Goal: Complete application form: Complete application form

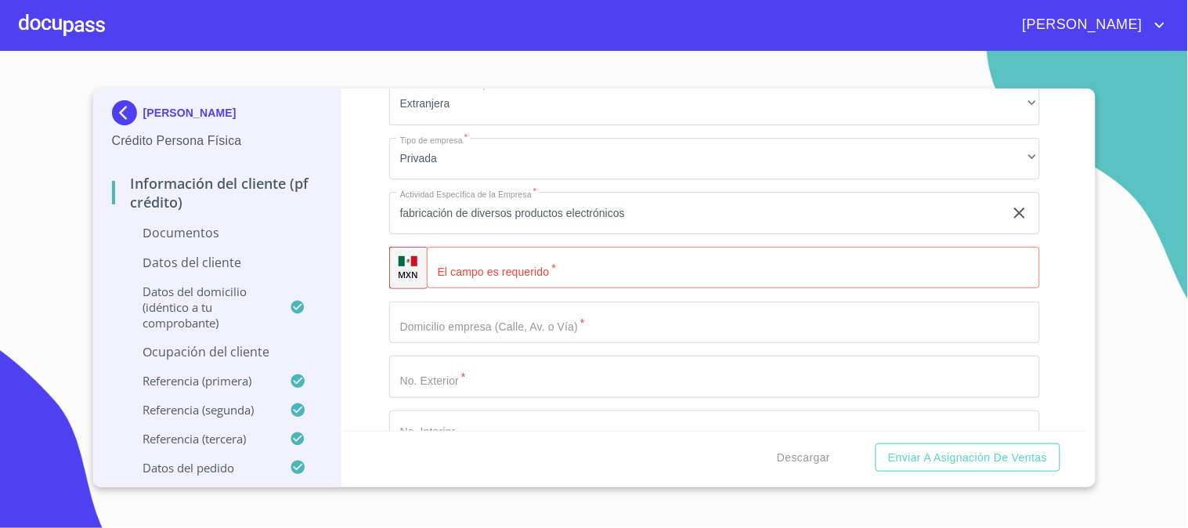
scroll to position [3870, 0]
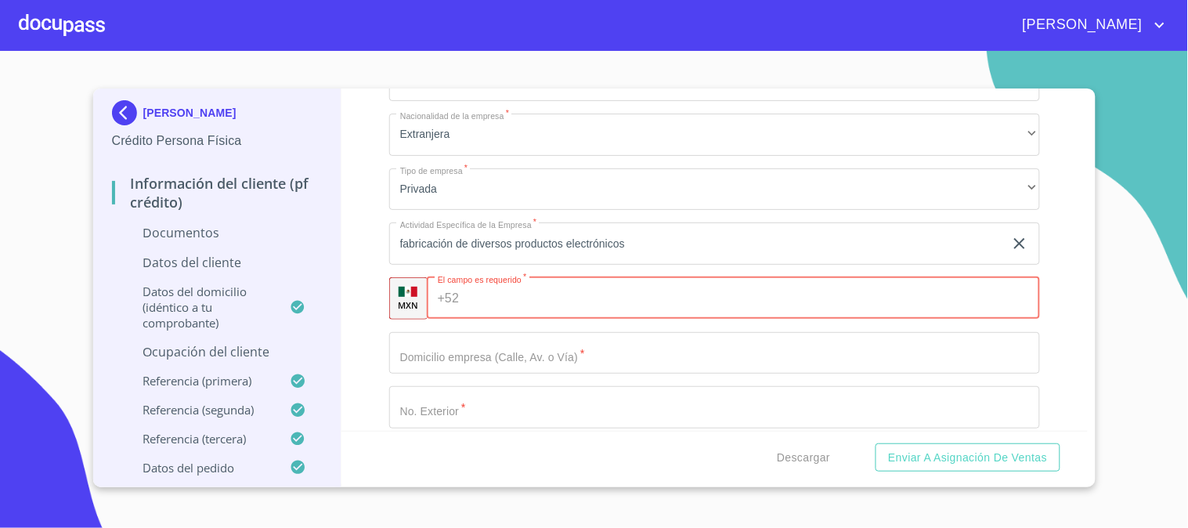
click at [494, 303] on input "Documento de identificación.   *" at bounding box center [752, 298] width 575 height 42
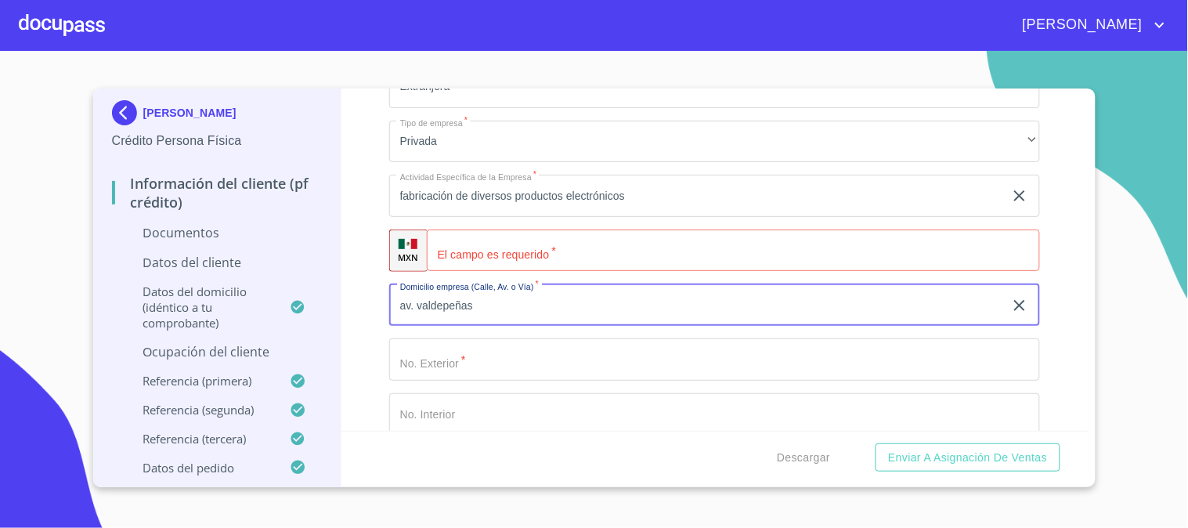
scroll to position [3957, 0]
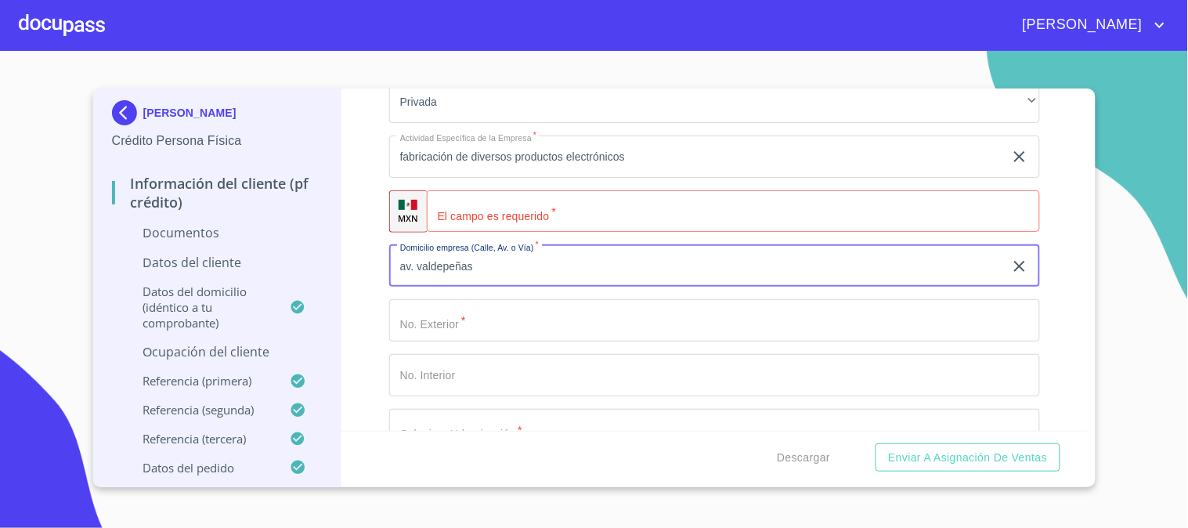
type input "av. valdepeñas"
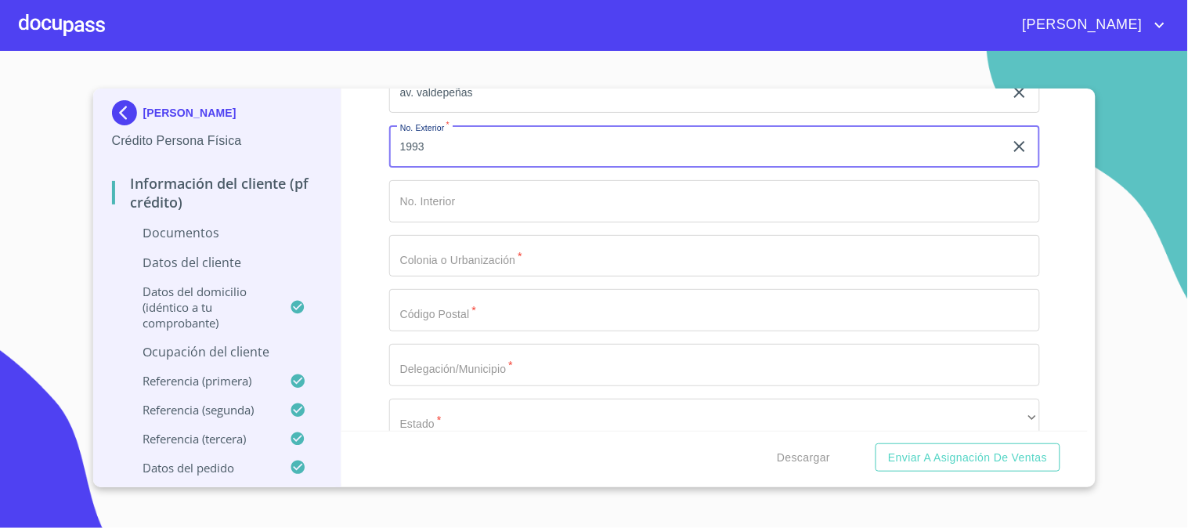
scroll to position [4218, 0]
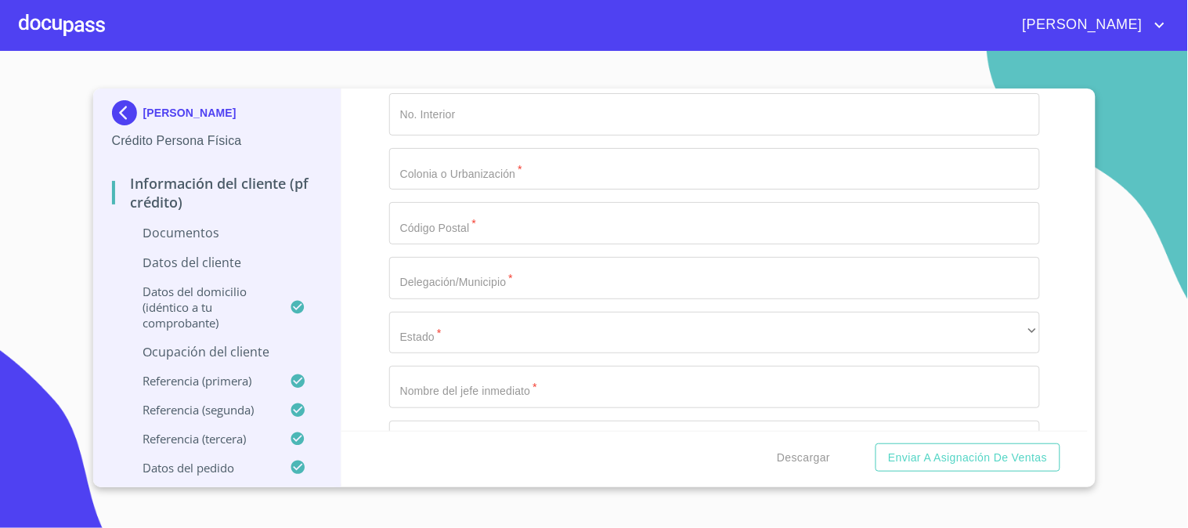
type input "1993"
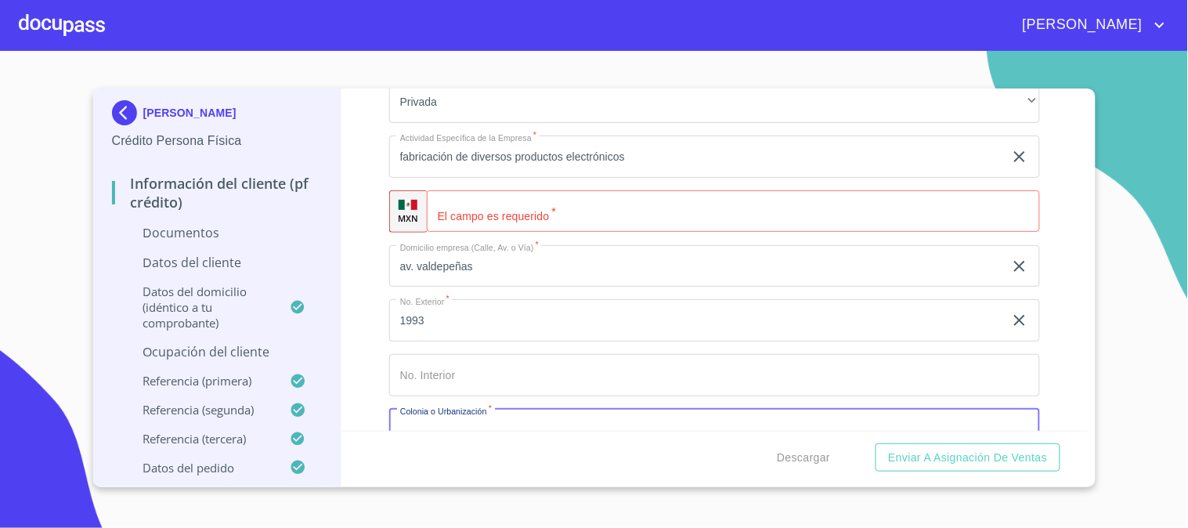
scroll to position [4044, 0]
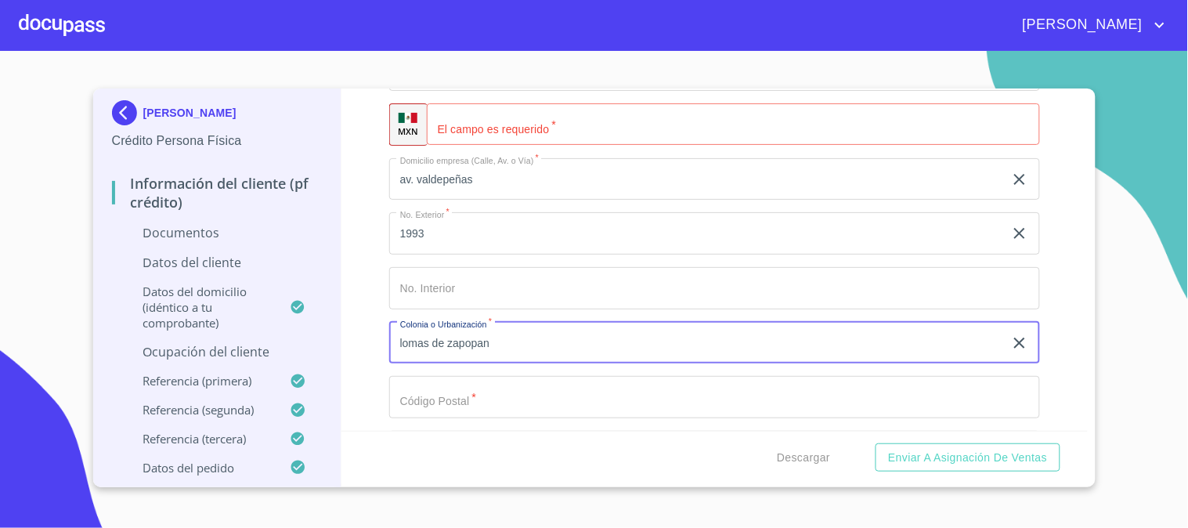
type input "lomas de zapopan"
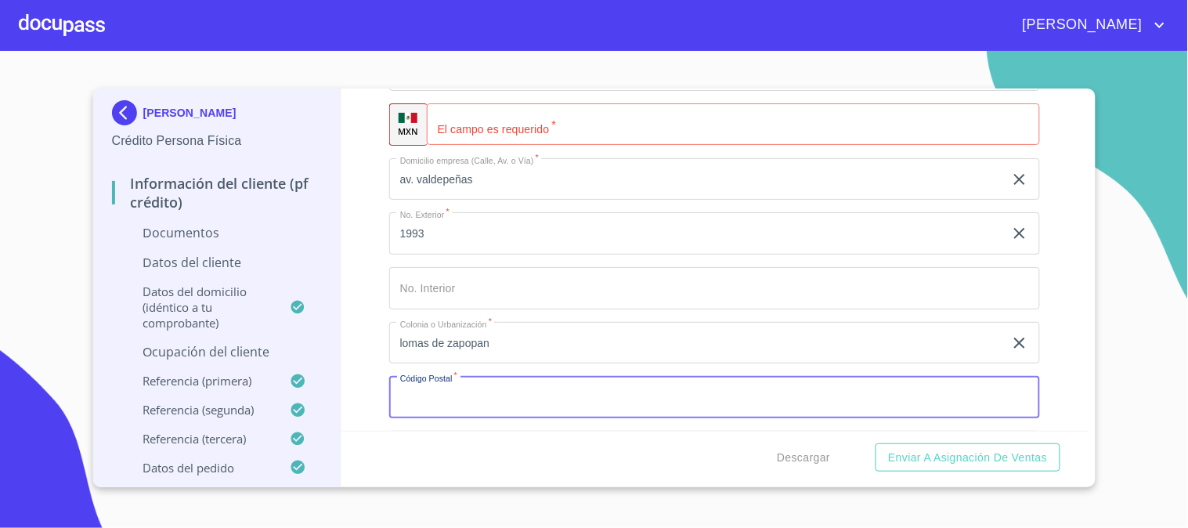
click at [481, 399] on input "Documento de identificación.   *" at bounding box center [714, 397] width 651 height 42
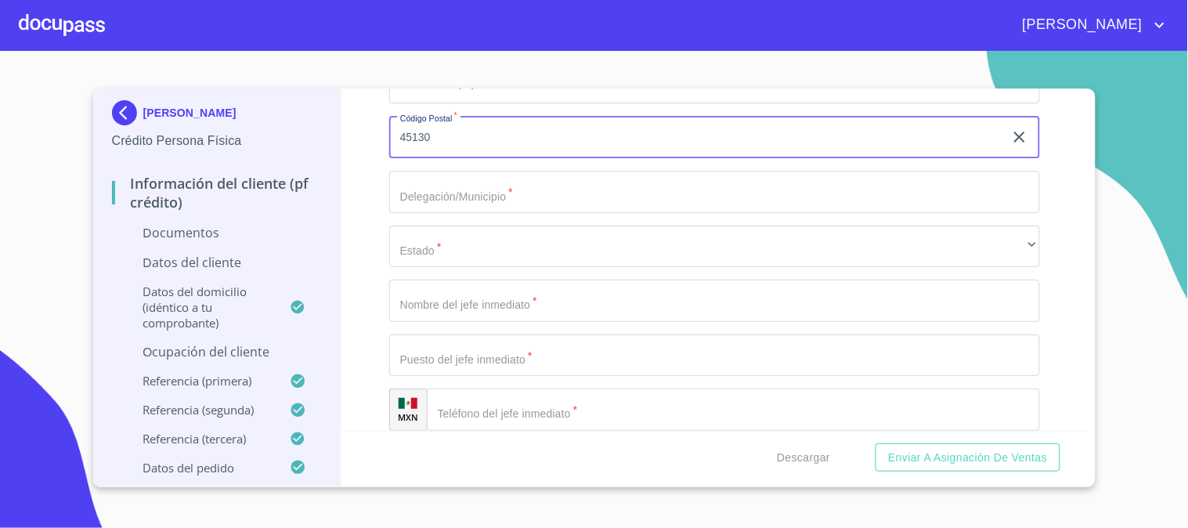
scroll to position [4305, 0]
type input "45130"
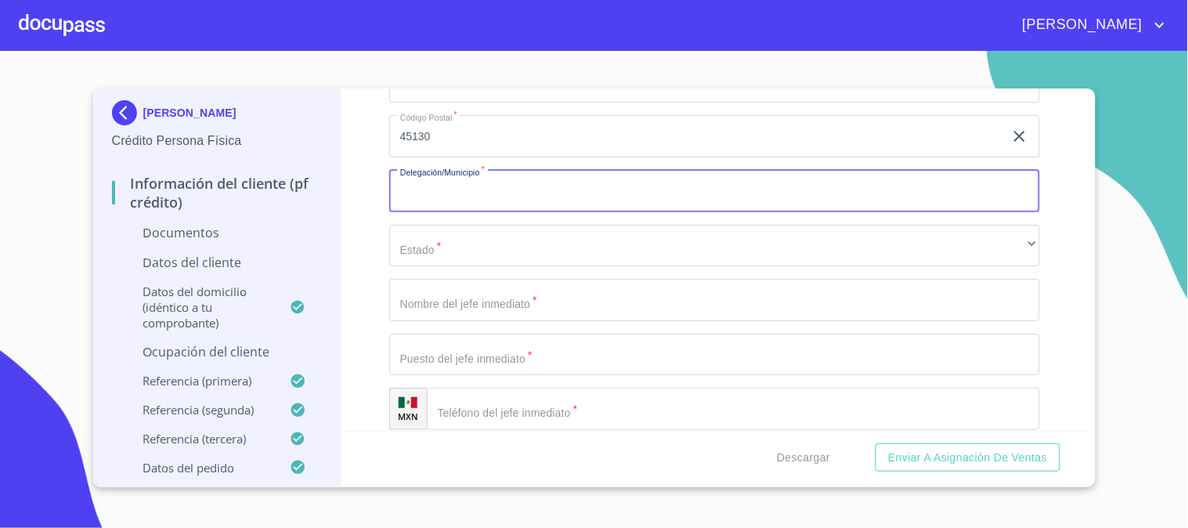
click at [460, 197] on input "Documento de identificación.   *" at bounding box center [714, 191] width 651 height 42
type input "ZAPOPAN"
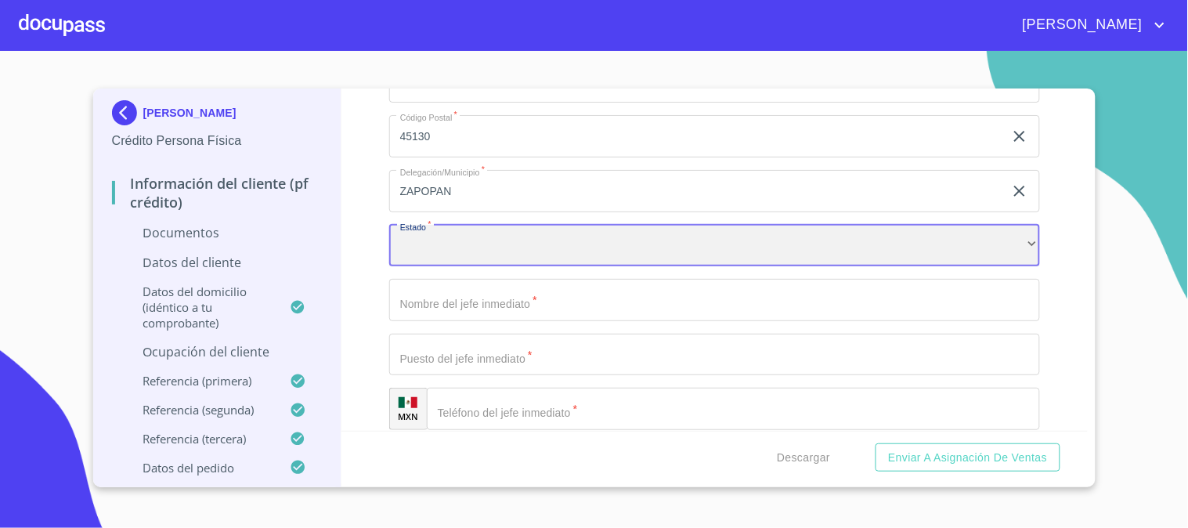
click at [526, 237] on div "​" at bounding box center [714, 246] width 651 height 42
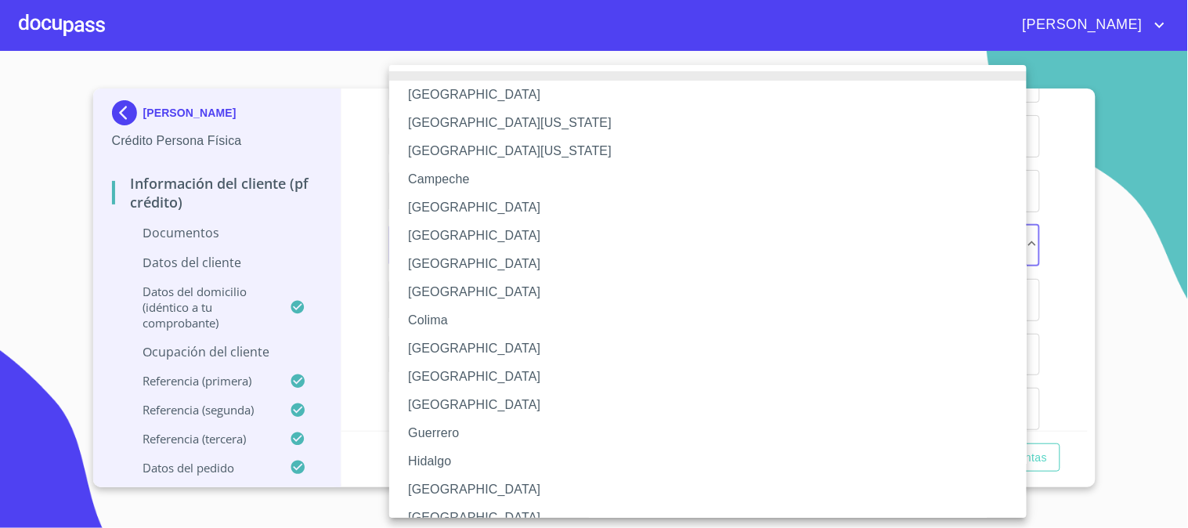
click at [429, 497] on li "[GEOGRAPHIC_DATA]" at bounding box center [714, 489] width 651 height 28
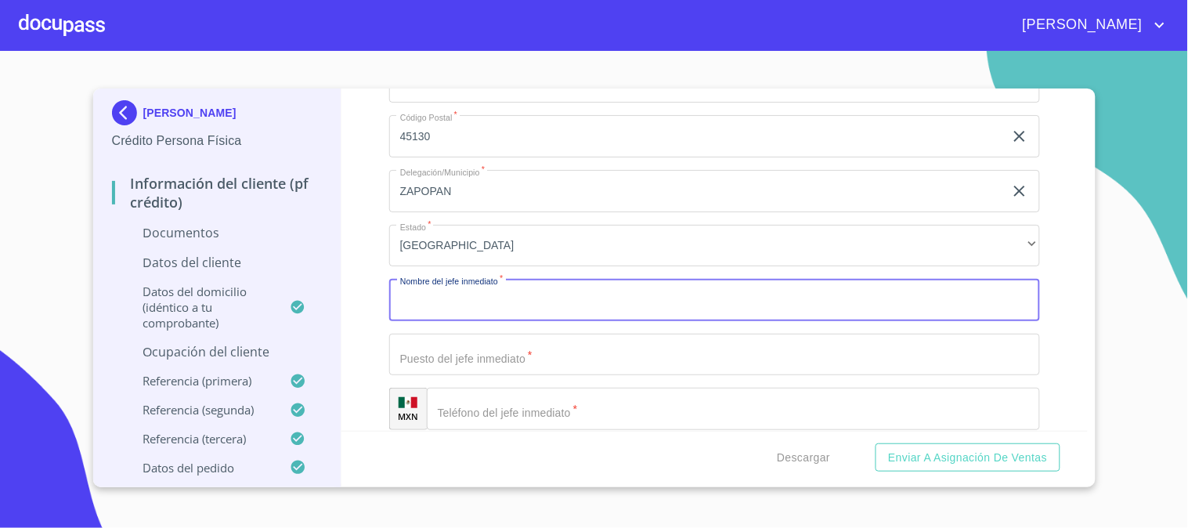
click at [458, 303] on input "Documento de identificación.   *" at bounding box center [714, 300] width 651 height 42
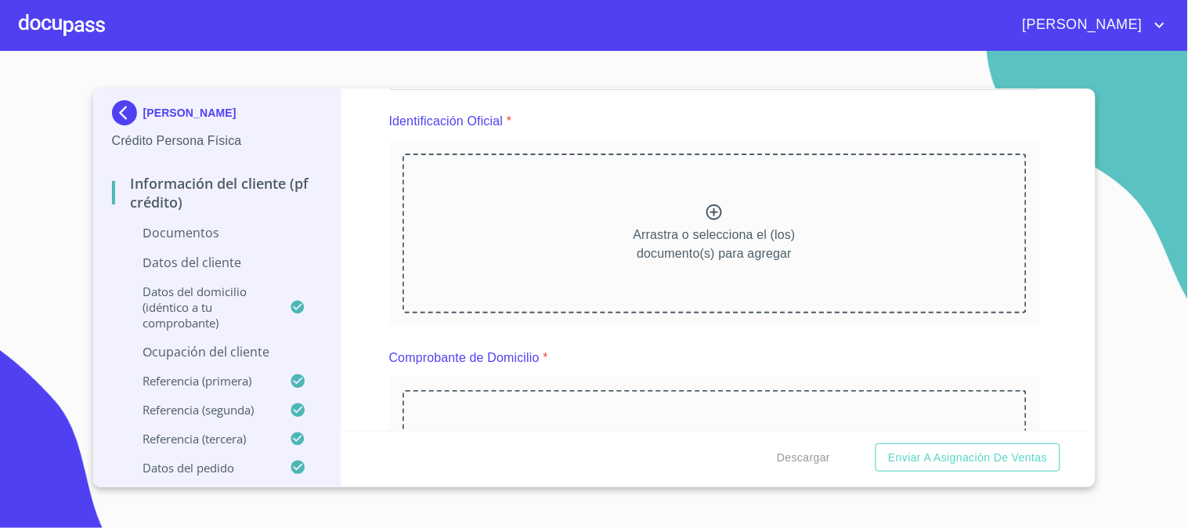
scroll to position [174, 0]
click at [708, 211] on icon at bounding box center [715, 212] width 16 height 16
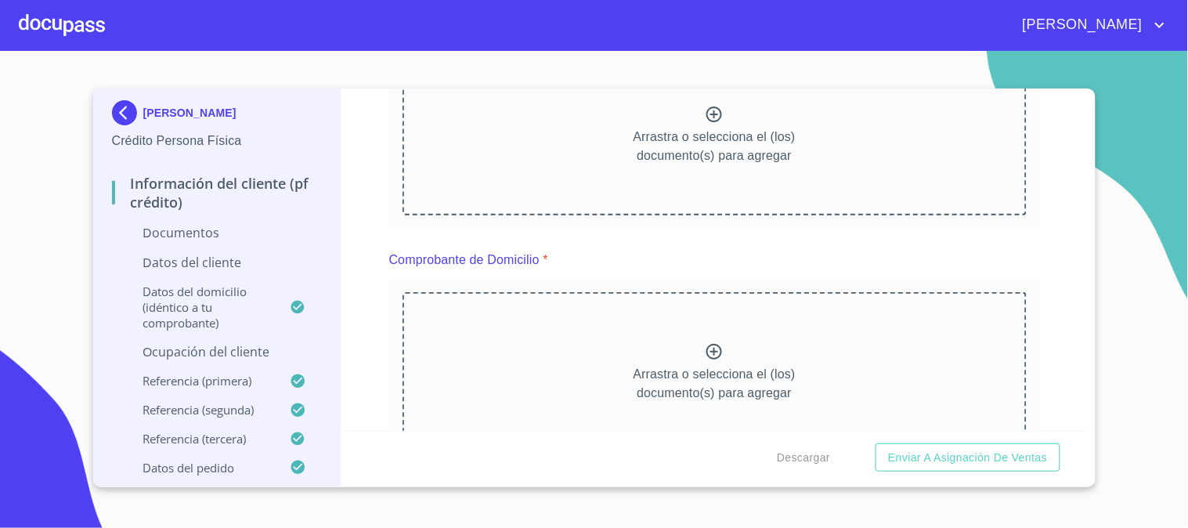
scroll to position [0, 0]
